Goal: Information Seeking & Learning: Stay updated

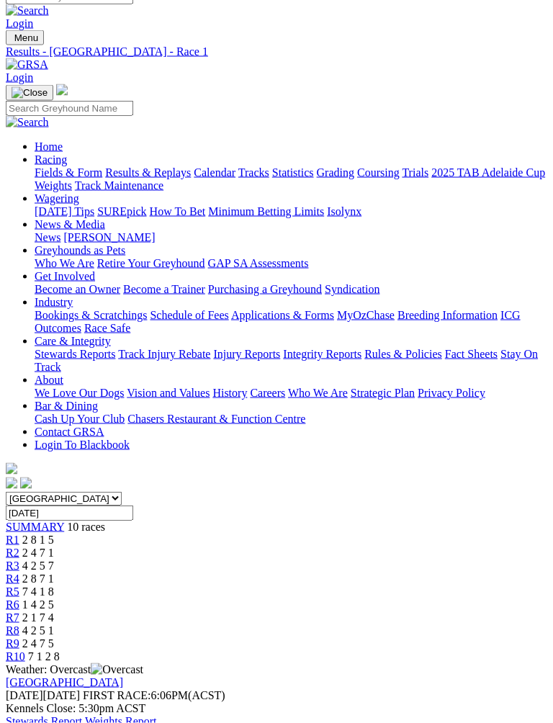
scroll to position [10, 0]
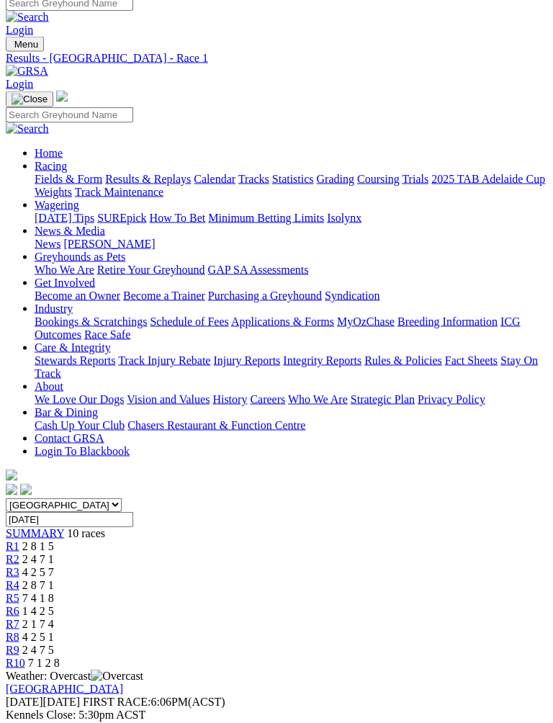
click at [54, 553] on span "2 4 7 1" at bounding box center [38, 559] width 32 height 12
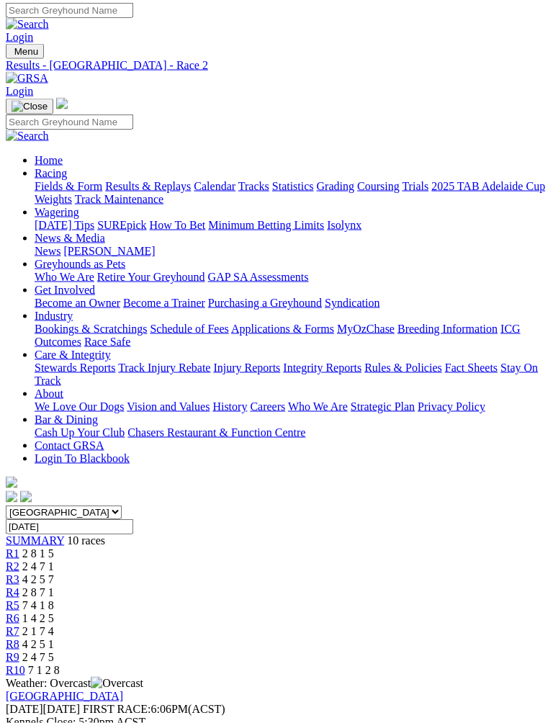
scroll to position [6, 0]
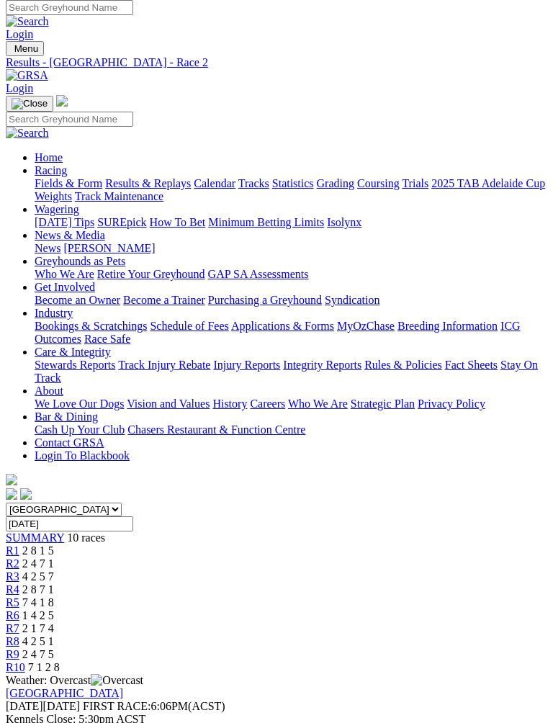
click at [19, 571] on link "R3" at bounding box center [13, 577] width 14 height 12
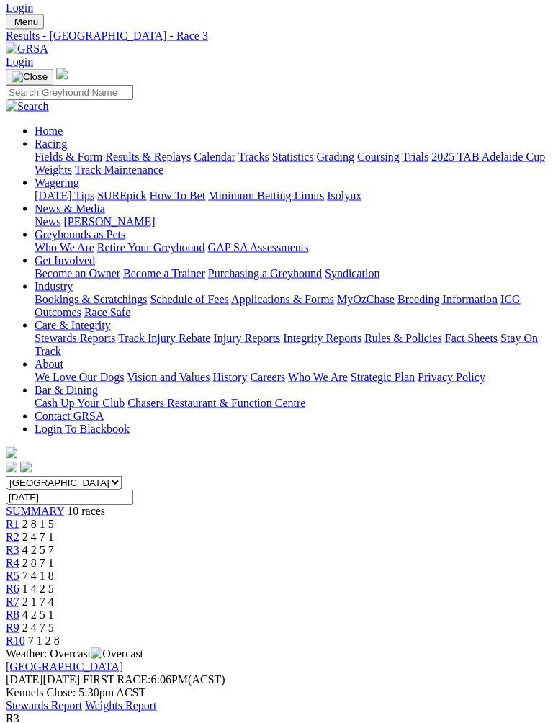
scroll to position [30, 0]
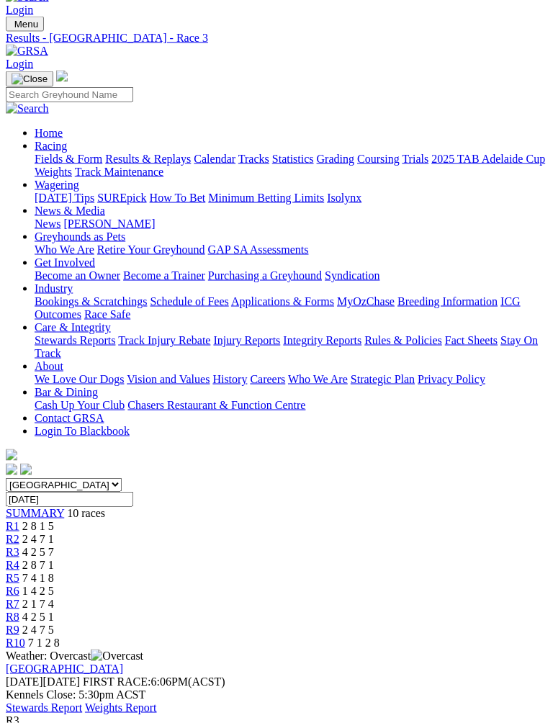
click at [19, 559] on span "R4" at bounding box center [13, 565] width 14 height 12
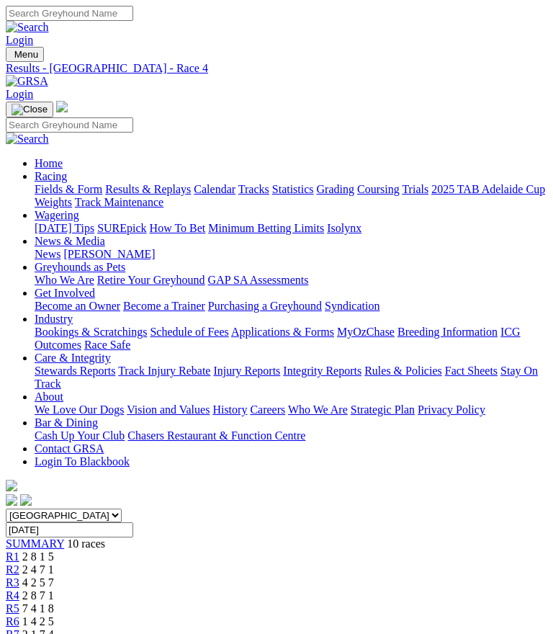
click at [19, 602] on span "R5" at bounding box center [13, 608] width 14 height 12
click at [360, 615] on div "R6 1 4 2 5" at bounding box center [277, 621] width 542 height 13
click at [19, 615] on link "R6" at bounding box center [13, 621] width 14 height 12
click at [19, 628] on link "R7" at bounding box center [13, 634] width 14 height 12
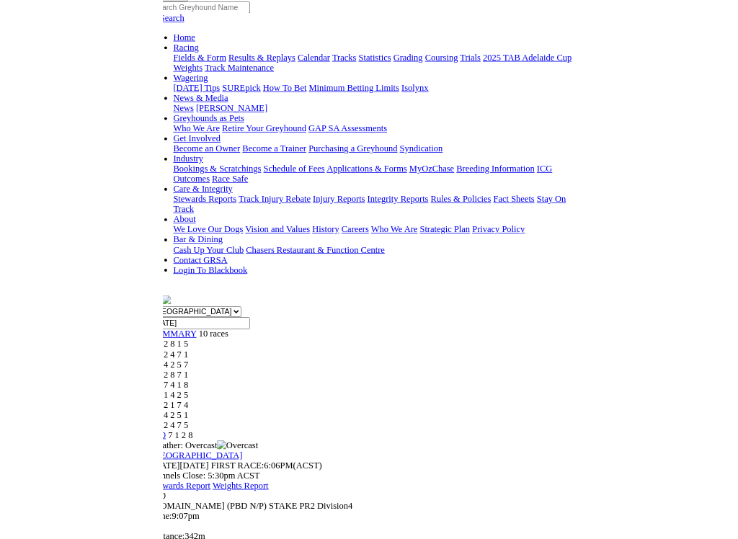
scroll to position [501, 0]
